Goal: Task Accomplishment & Management: Use online tool/utility

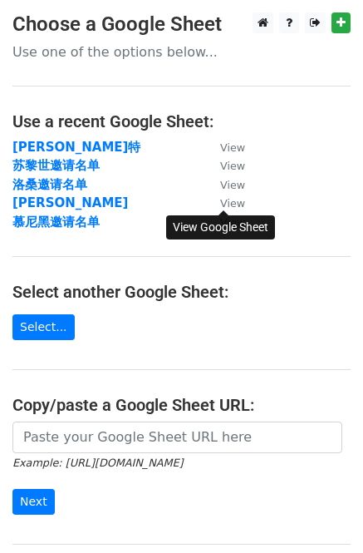
click at [238, 205] on small "View" at bounding box center [232, 203] width 25 height 12
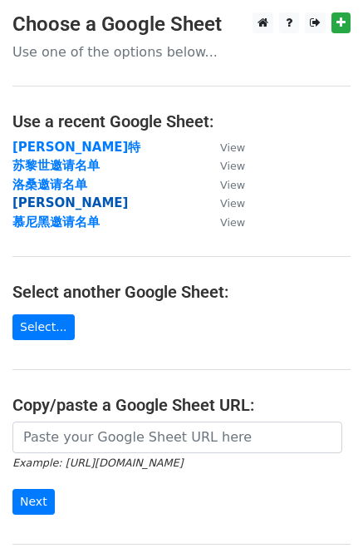
click at [25, 202] on strong "[PERSON_NAME]" at bounding box center [70, 202] width 116 height 15
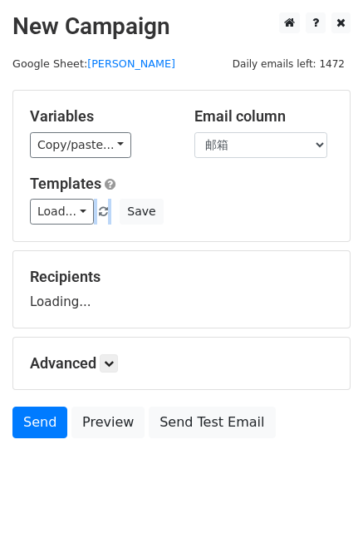
click at [17, 235] on div "Variables Copy/paste... {{姓名}} {{邮箱}} Email column 姓名 邮箱 Templates Load... Webi…" at bounding box center [181, 166] width 337 height 151
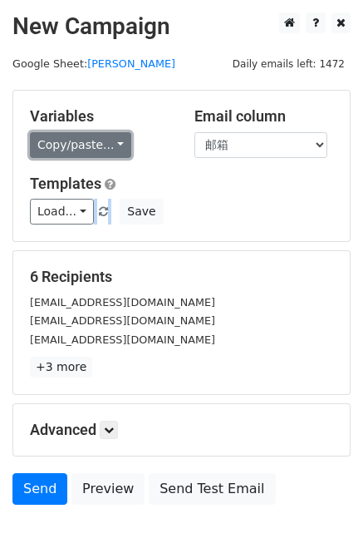
click at [112, 143] on link "Copy/paste..." at bounding box center [80, 145] width 101 height 26
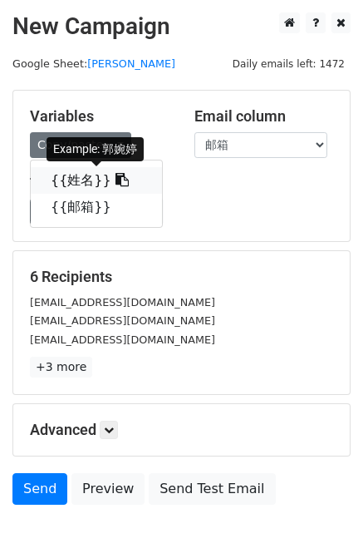
click at [116, 178] on icon at bounding box center [122, 179] width 13 height 13
copy span "Webinar Invitation Order Confirmation Trial Expiration Warning Newsletter Event…"
